Goal: Task Accomplishment & Management: Use online tool/utility

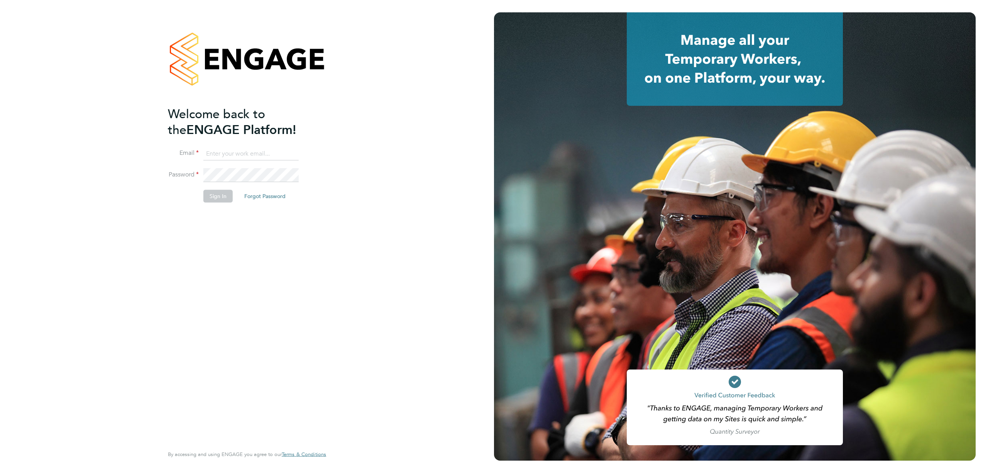
type input "[PERSON_NAME][EMAIL_ADDRESS][DOMAIN_NAME]"
click at [216, 196] on button "Sign In" at bounding box center [217, 196] width 29 height 12
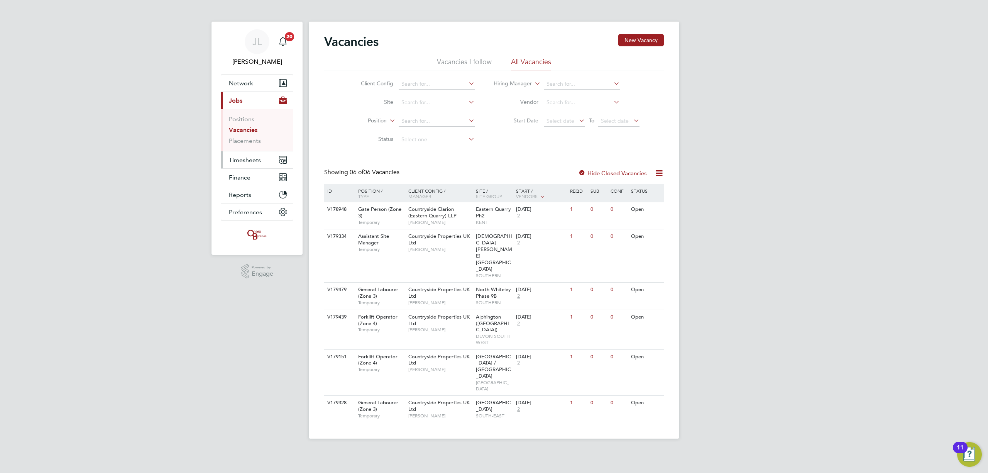
click at [248, 156] on span "Timesheets" at bounding box center [245, 159] width 32 height 7
click at [241, 160] on span "Timesheets" at bounding box center [245, 159] width 32 height 7
click at [241, 133] on link "Timesheets" at bounding box center [245, 136] width 32 height 7
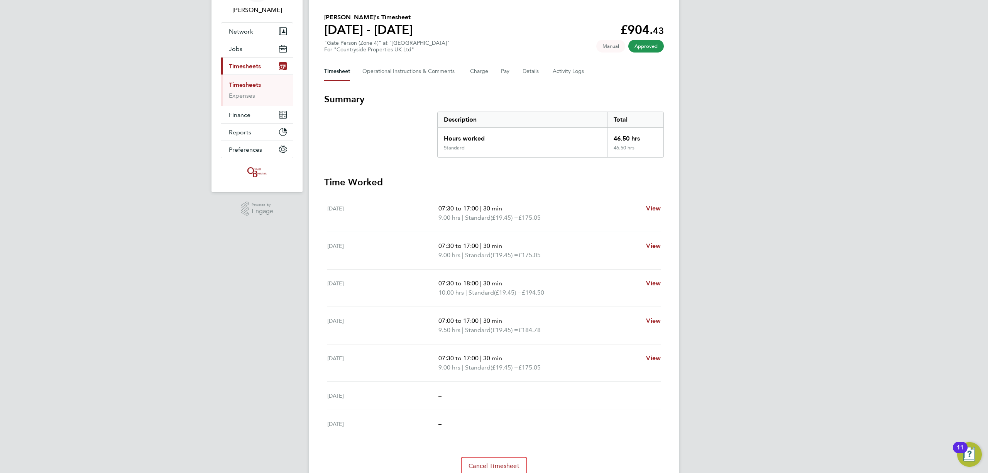
scroll to position [34, 0]
